Goal: Task Accomplishment & Management: Manage account settings

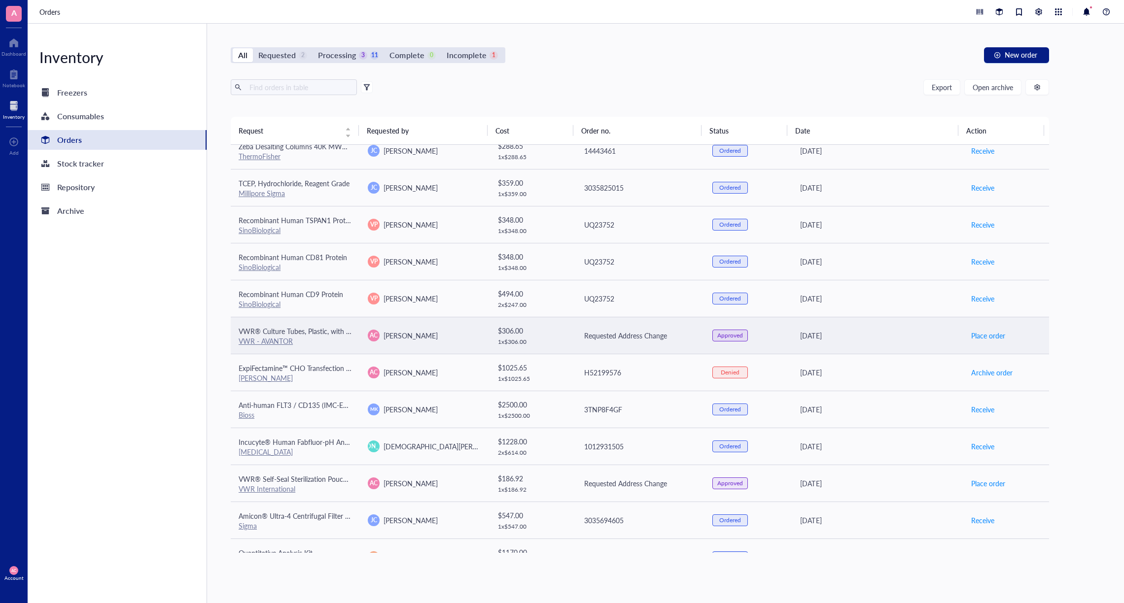
scroll to position [220, 0]
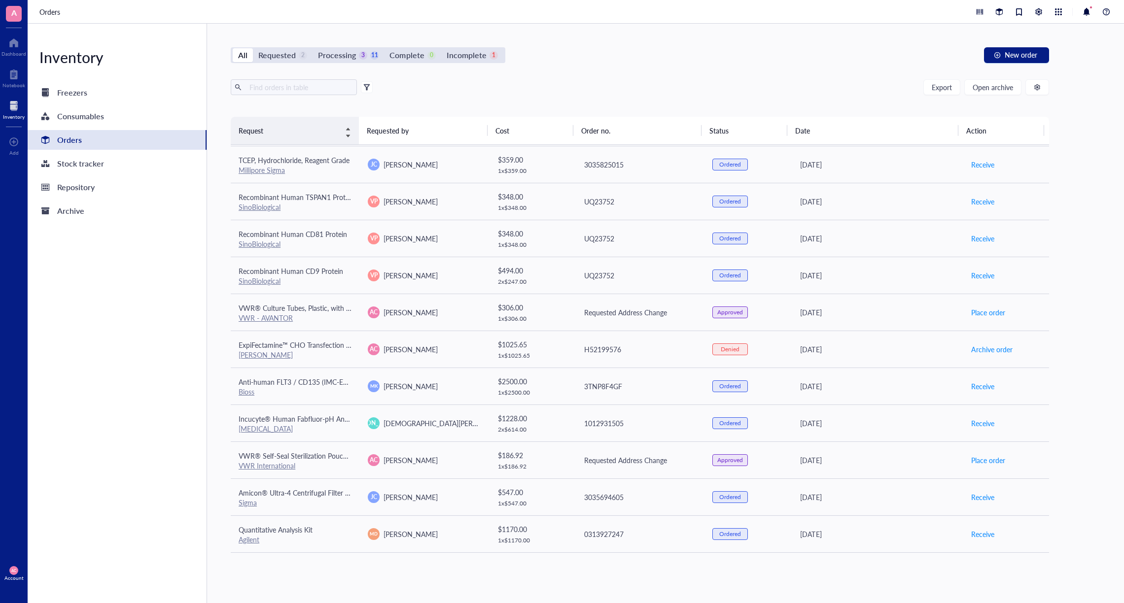
click at [351, 130] on div "Request" at bounding box center [295, 130] width 112 height 11
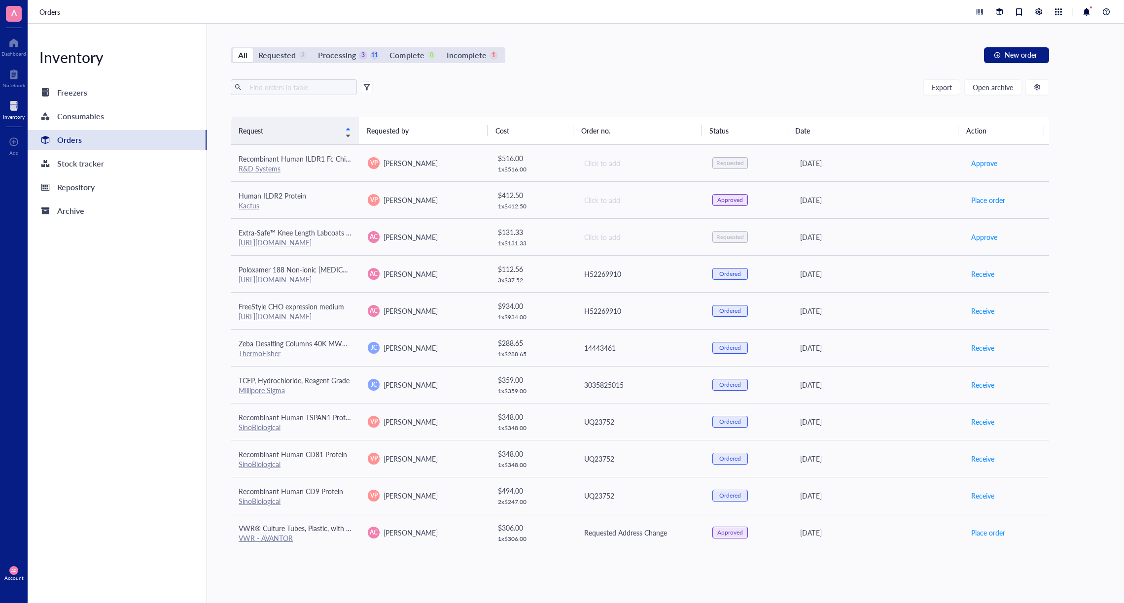
click at [351, 130] on div "Request" at bounding box center [295, 130] width 112 height 11
click at [398, 137] on th "Requested by" at bounding box center [423, 131] width 128 height 28
click at [472, 131] on th "Requested by" at bounding box center [423, 131] width 128 height 28
click at [351, 136] on div "Request" at bounding box center [295, 130] width 112 height 11
click at [349, 136] on div "Request" at bounding box center [295, 130] width 112 height 11
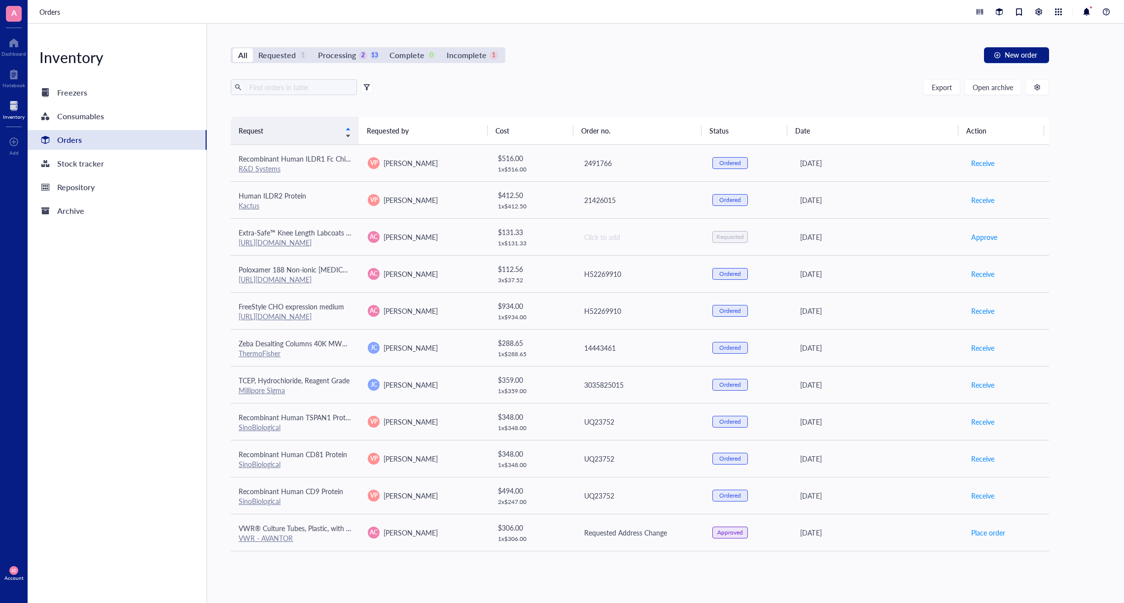
click at [349, 136] on div "Request" at bounding box center [295, 130] width 112 height 11
click at [347, 136] on div "Request" at bounding box center [295, 130] width 112 height 11
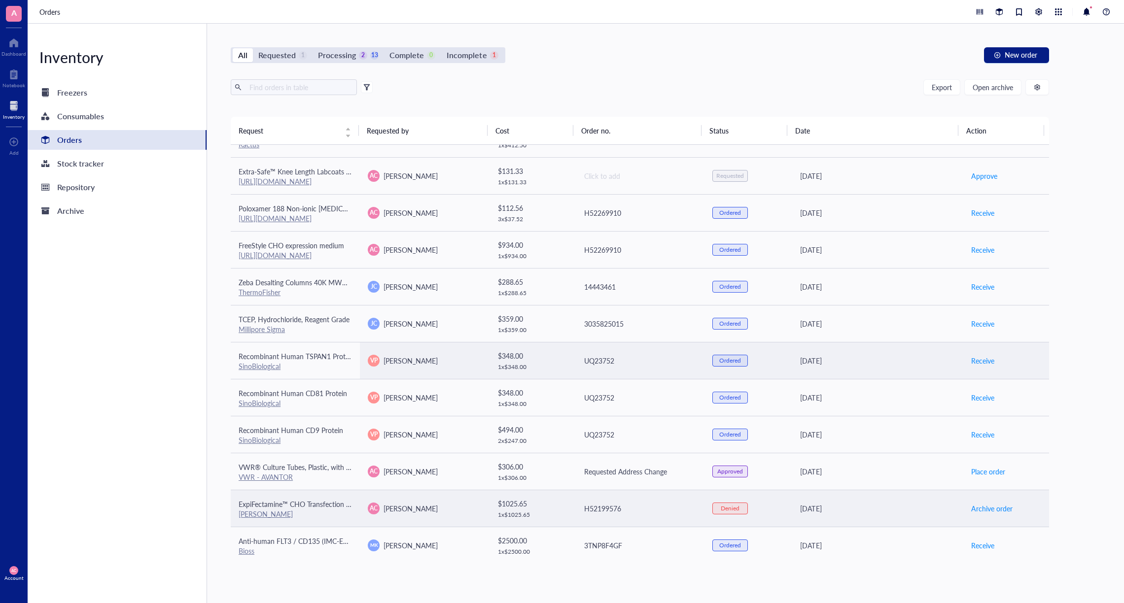
scroll to position [216, 0]
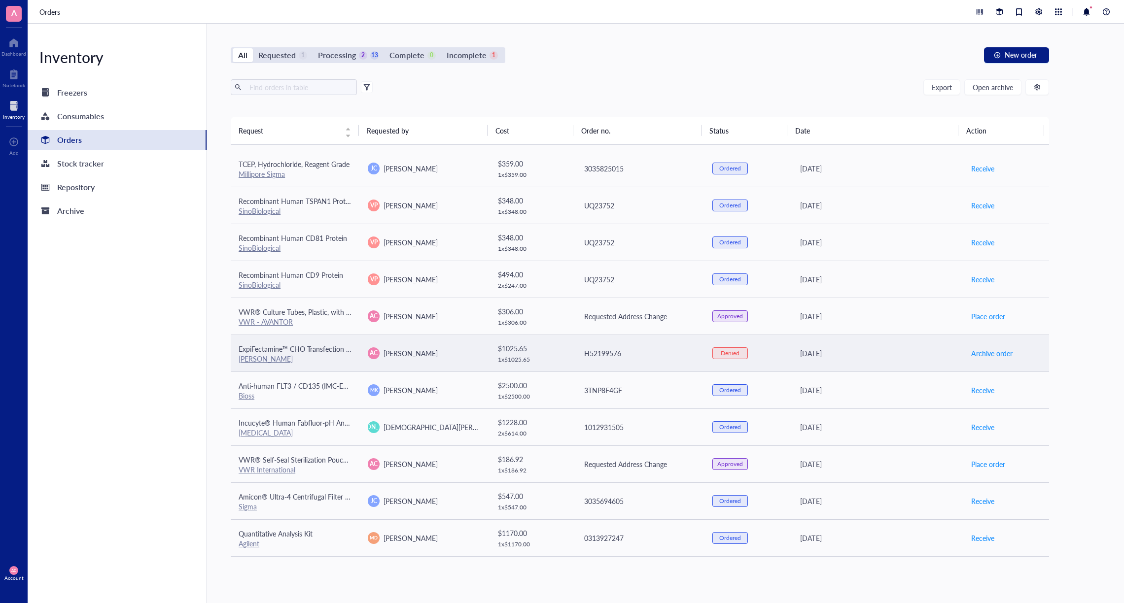
click at [312, 359] on div "[PERSON_NAME]" at bounding box center [295, 358] width 113 height 9
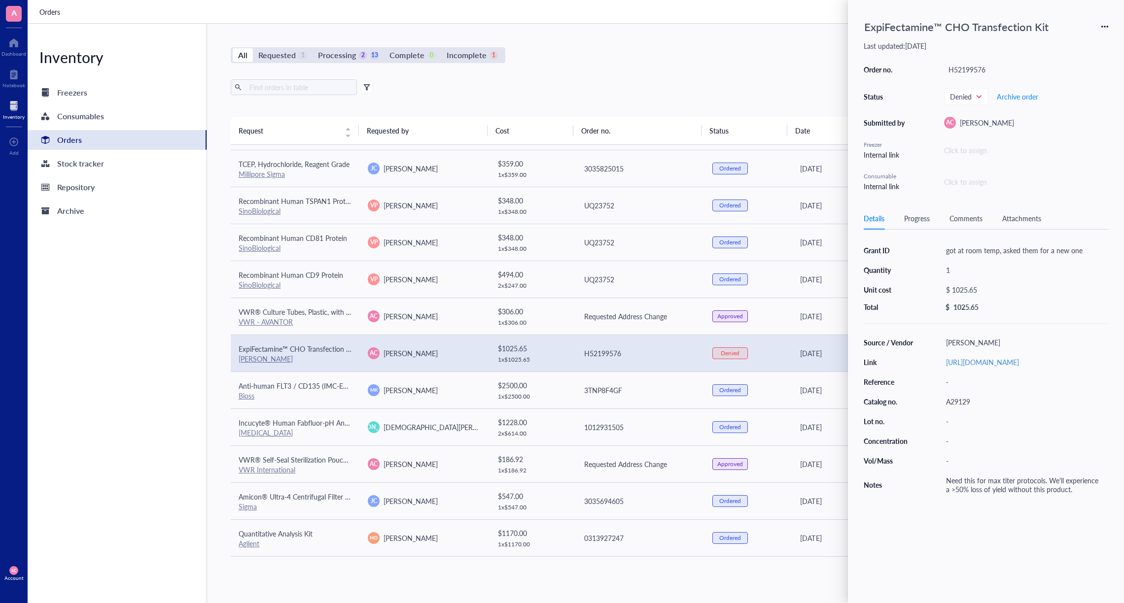
click at [312, 359] on div "[PERSON_NAME]" at bounding box center [295, 358] width 113 height 9
click at [353, 348] on td "ExpiFectamine™ CHO Transfection Kit [PERSON_NAME]" at bounding box center [295, 353] width 129 height 37
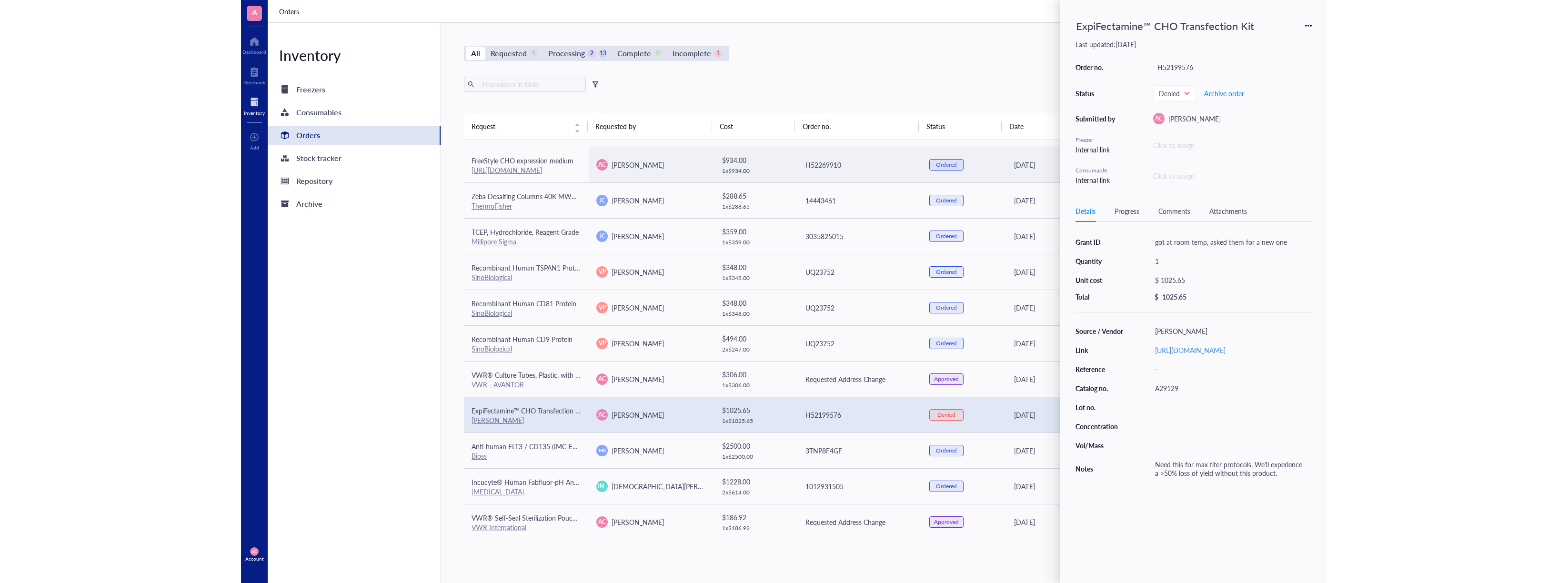
scroll to position [0, 0]
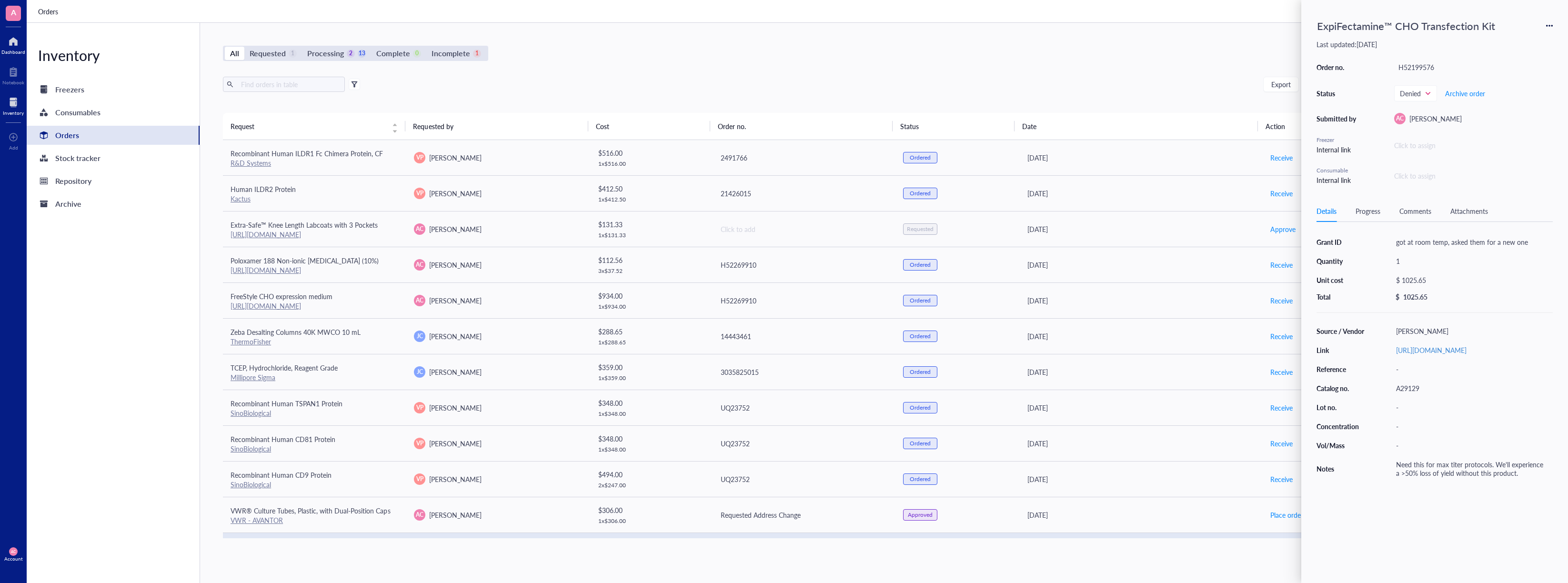
click at [13, 43] on div at bounding box center [13, 42] width 24 height 15
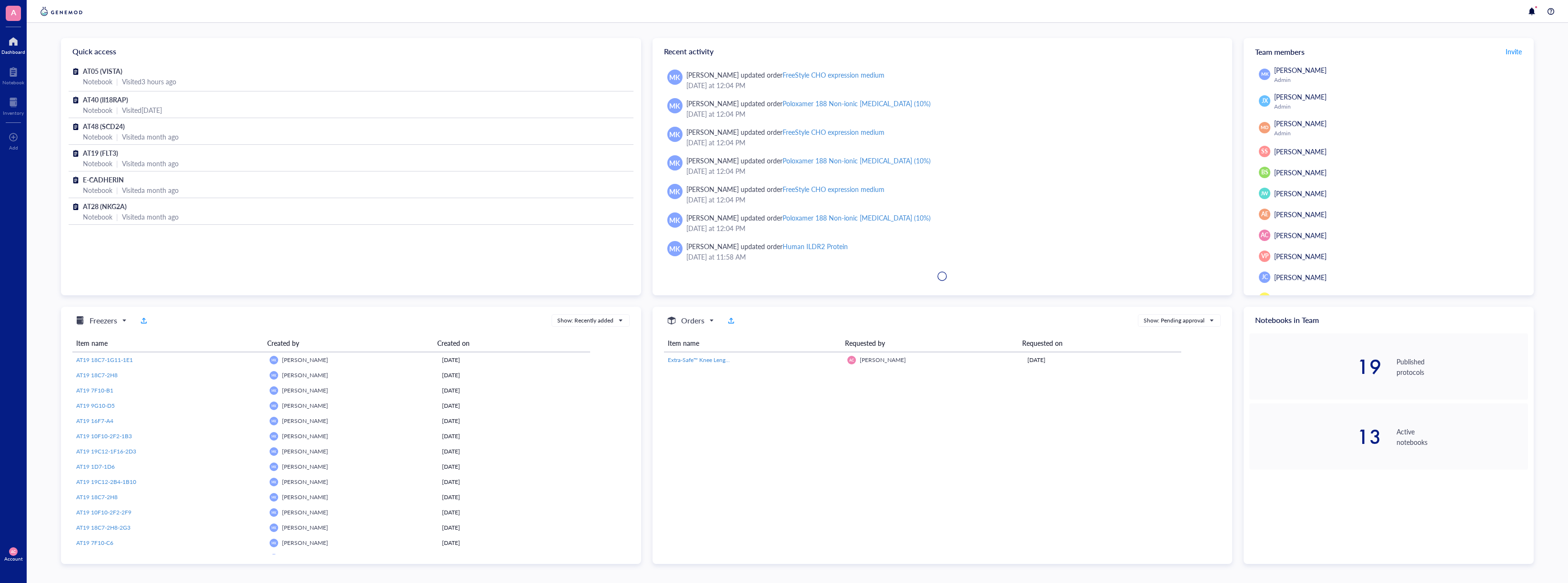
scroll to position [216, 0]
